Goal: Navigation & Orientation: Find specific page/section

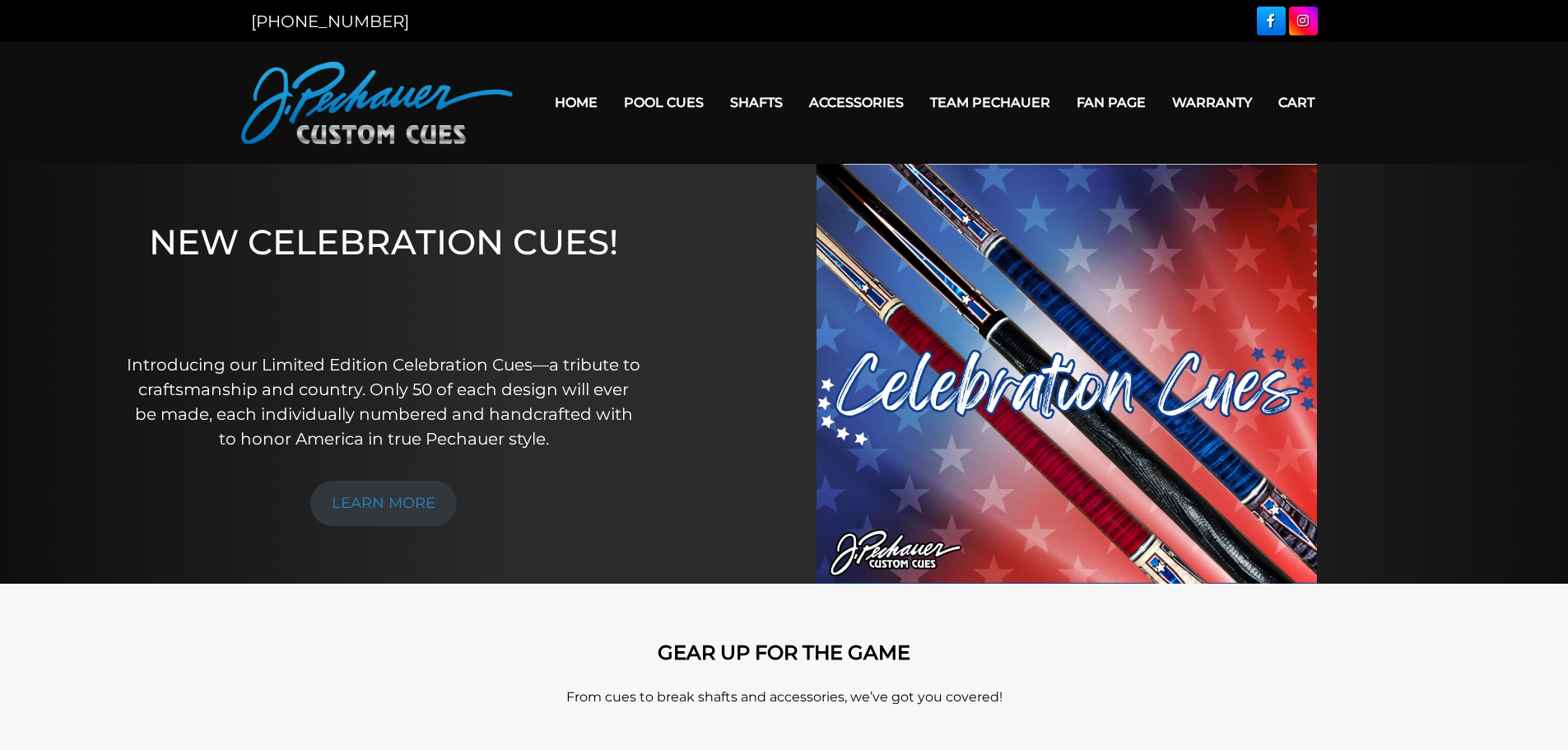
click at [1001, 386] on img at bounding box center [1067, 374] width 500 height 420
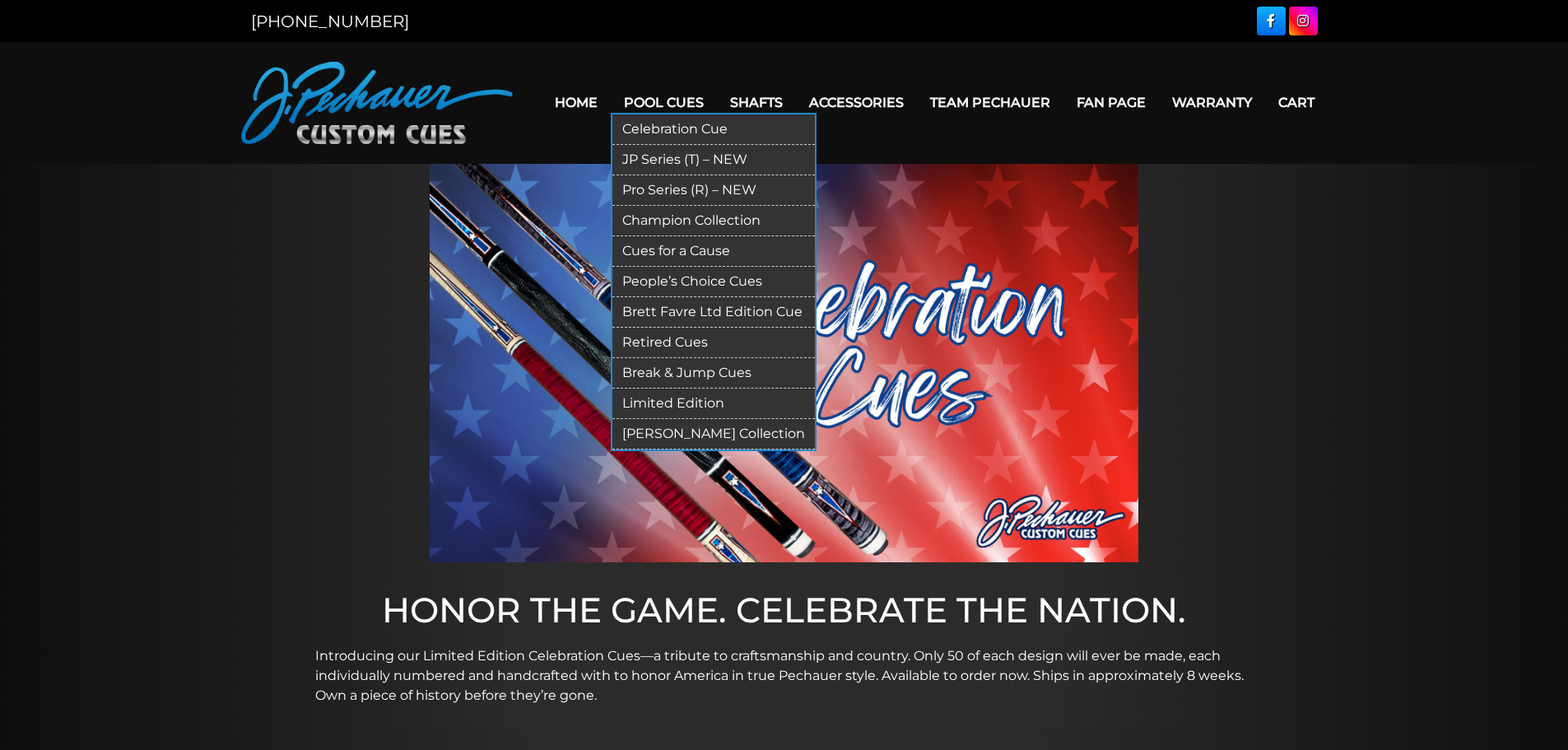
click at [682, 101] on link "Pool Cues" at bounding box center [664, 102] width 106 height 42
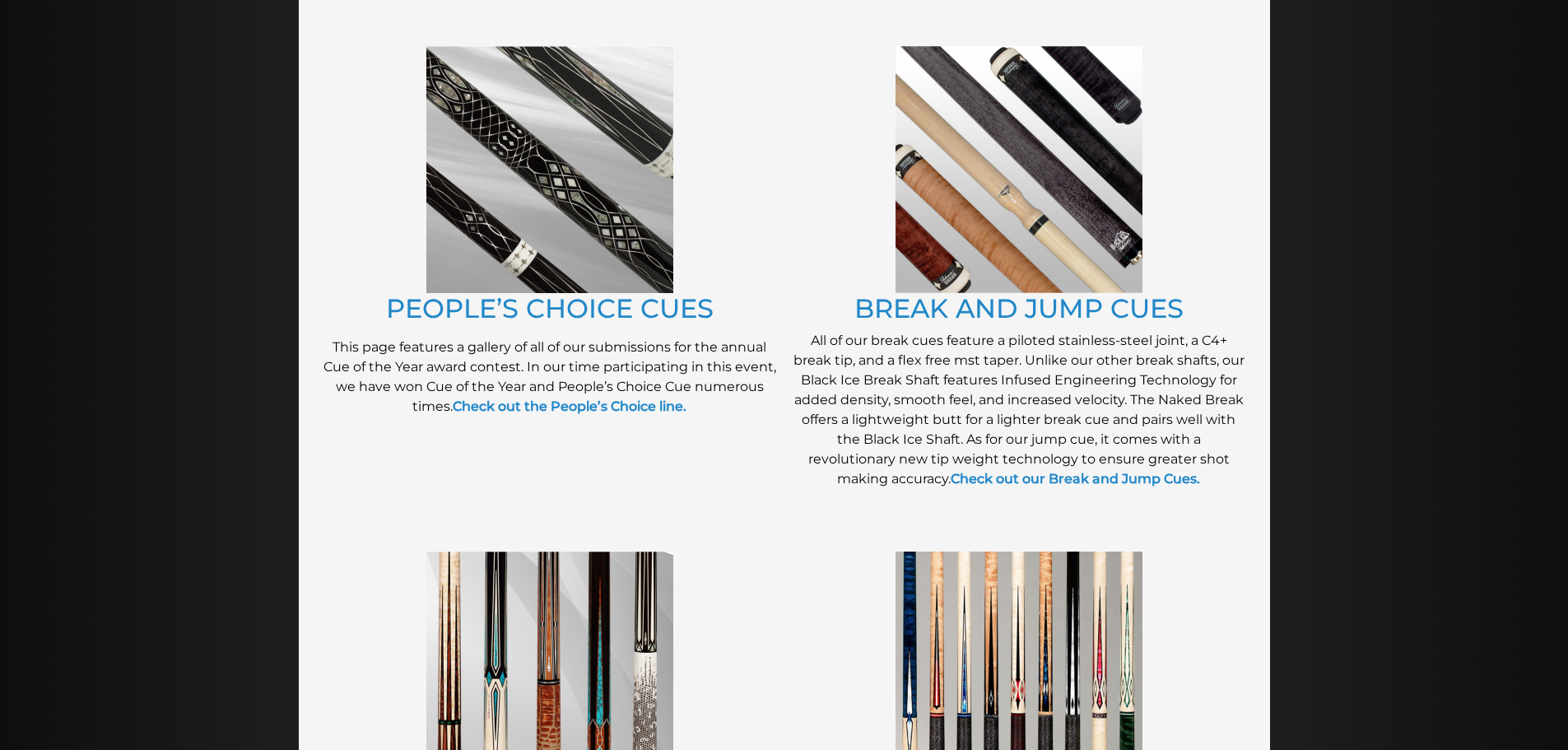
scroll to position [1344, 0]
